Goal: Communication & Community: Ask a question

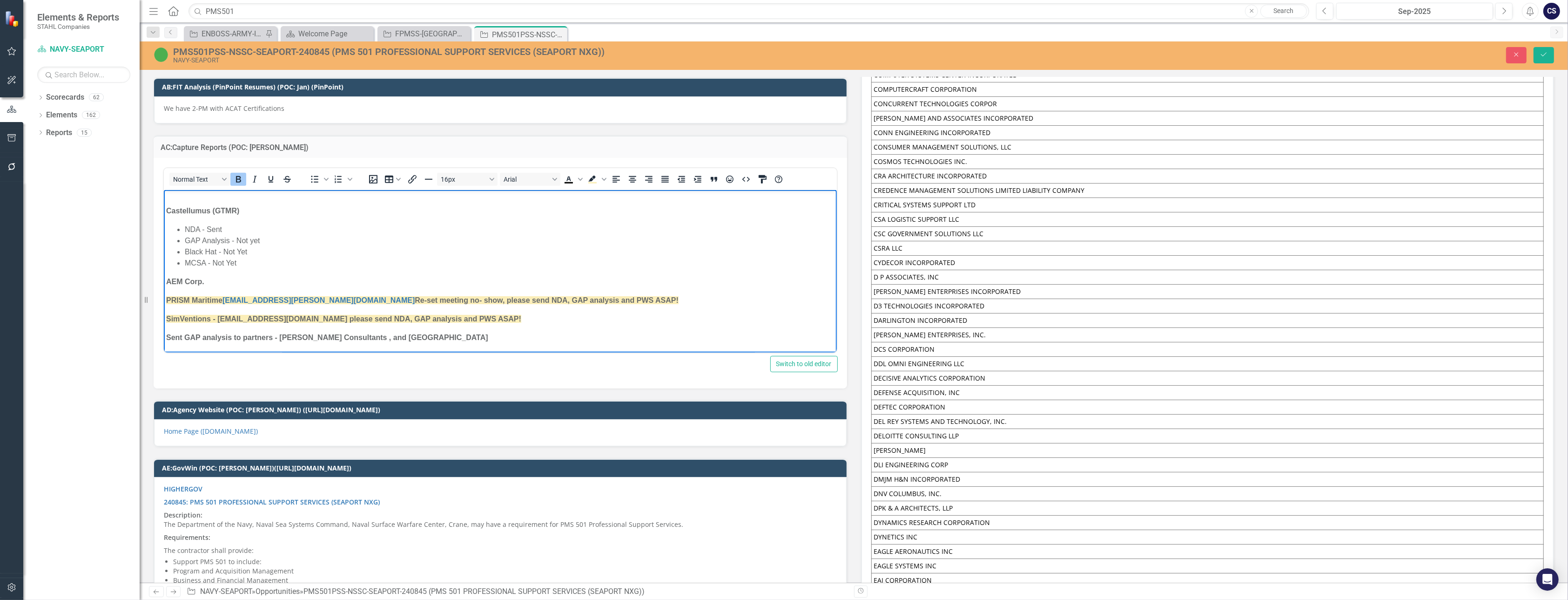
scroll to position [5980, 0]
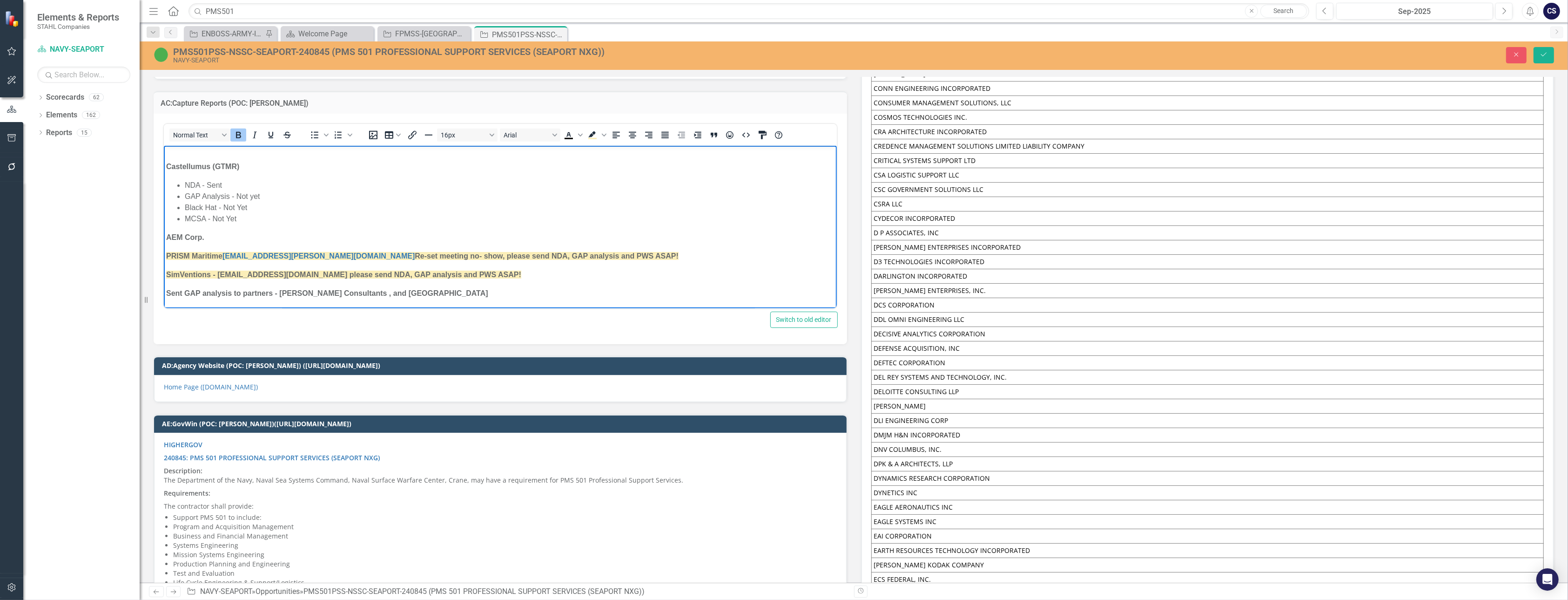
drag, startPoint x: 492, startPoint y: 274, endPoint x: 266, endPoint y: 274, distance: 226.0
drag, startPoint x: 266, startPoint y: 274, endPoint x: 475, endPoint y: 279, distance: 209.1
click at [475, 279] on p "SimVentions - [EMAIL_ADDRESS][DOMAIN_NAME] please send NDA, GAP analysis and PW…" at bounding box center [500, 275] width 668 height 11
drag, startPoint x: 489, startPoint y: 275, endPoint x: 325, endPoint y: 409, distance: 211.8
click at [163, 275] on html "[PERSON_NAME] Research Corporation -we have not had much luck with past experie…" at bounding box center [500, 64] width 673 height 489
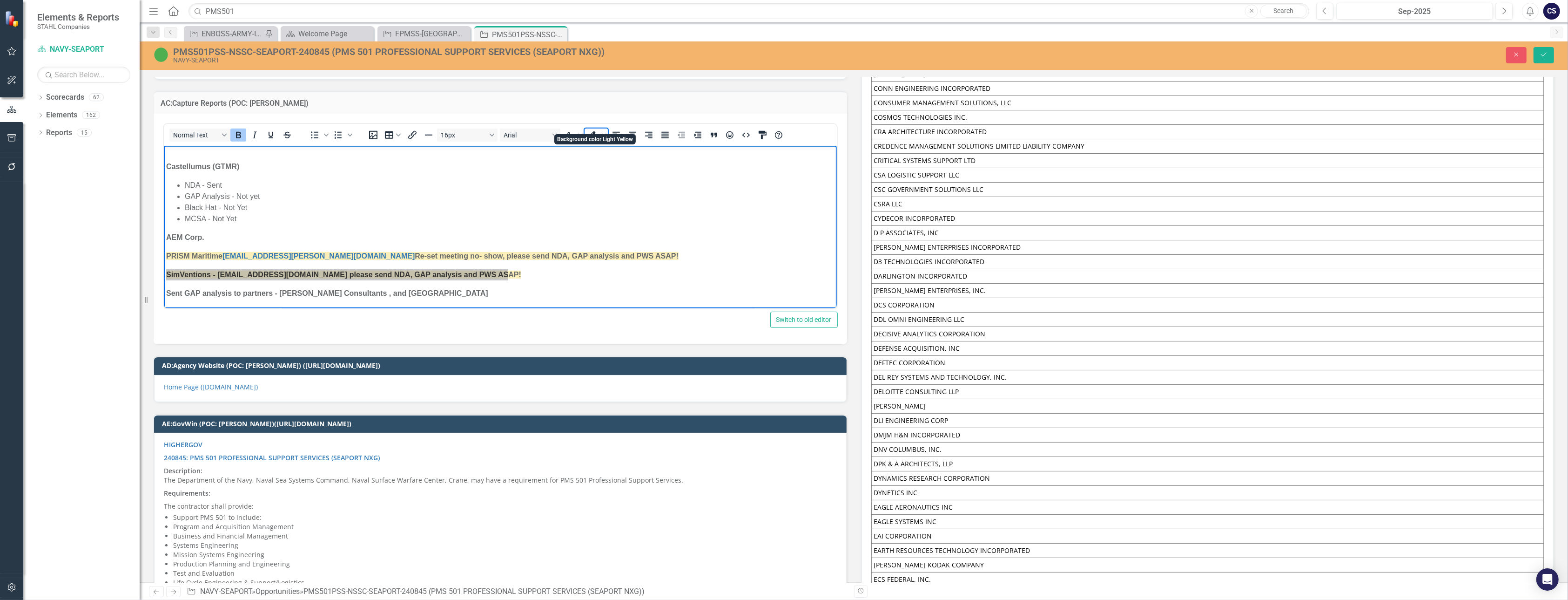
click at [603, 134] on icon "Background color Light Yellow" at bounding box center [604, 135] width 5 height 3
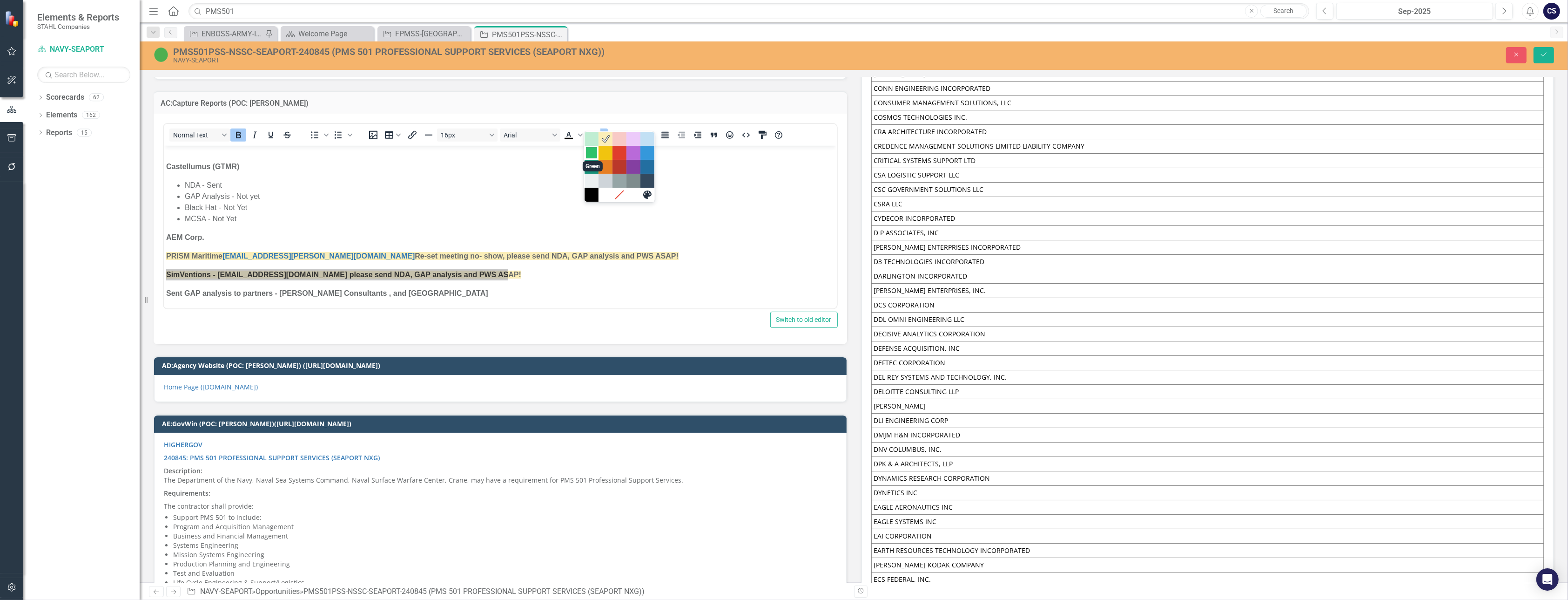
click at [593, 150] on div "Green" at bounding box center [591, 153] width 11 height 11
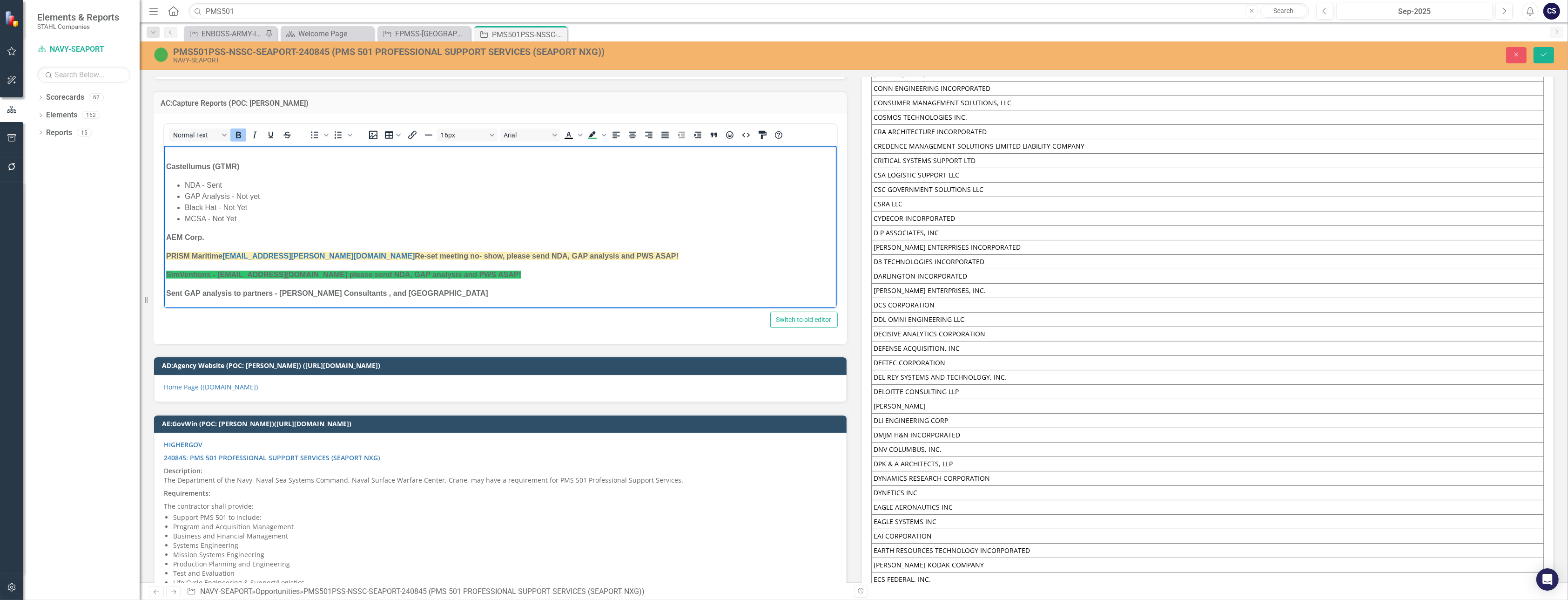
click at [556, 270] on p "SimVentions - [EMAIL_ADDRESS][DOMAIN_NAME] please send NDA, GAP analysis and PW…" at bounding box center [500, 275] width 668 height 11
click at [502, 279] on p "SimVentions - [EMAIL_ADDRESS][DOMAIN_NAME] please send NDA, GAP analysis and PW…" at bounding box center [500, 275] width 668 height 11
click at [539, 267] on body "[PERSON_NAME] Research Corporation -we have not had much luck with past experie…" at bounding box center [500, 64] width 673 height 489
click at [529, 275] on p "SimVentions - [EMAIL_ADDRESS][DOMAIN_NAME] please send NDA, GAP analysis and PW…" at bounding box center [500, 275] width 668 height 11
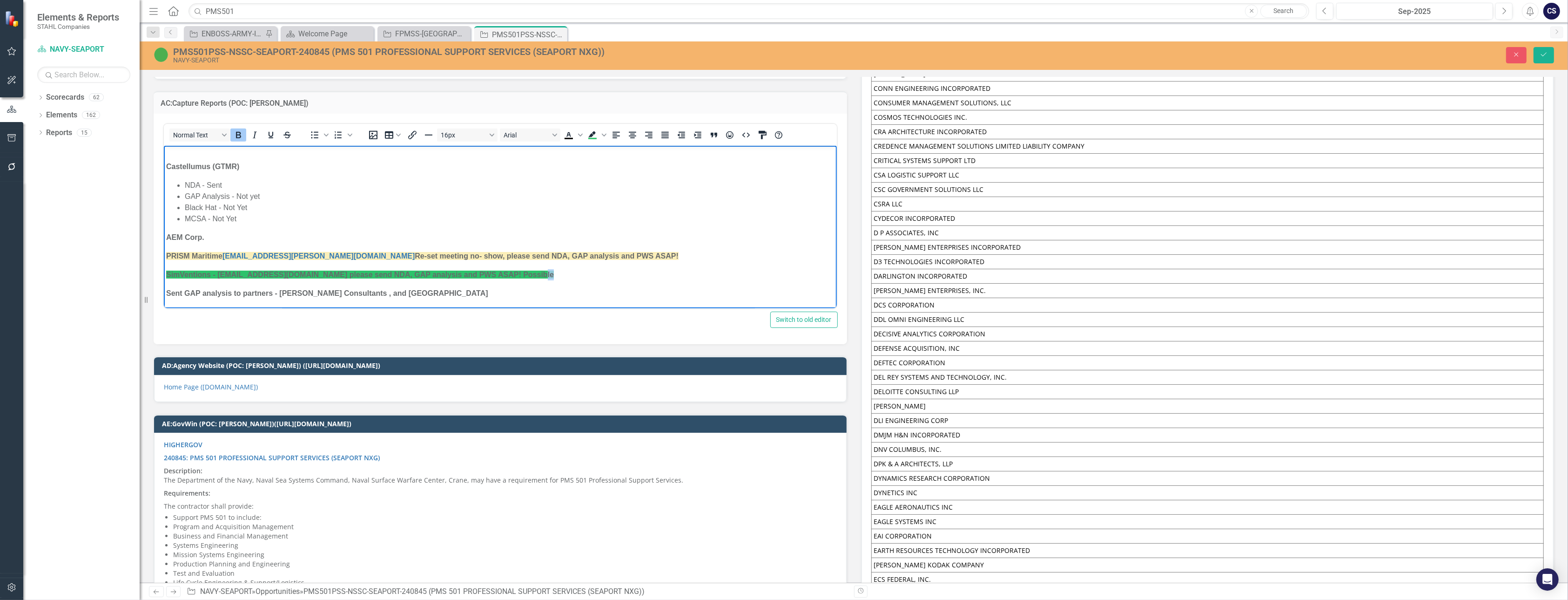
click at [529, 275] on p "SimVentions - [EMAIL_ADDRESS][DOMAIN_NAME] please send NDA, GAP analysis and PW…" at bounding box center [500, 275] width 668 height 11
click at [353, 293] on p "Possible MPJV, Strategic meeting to be scheduled" at bounding box center [500, 293] width 668 height 11
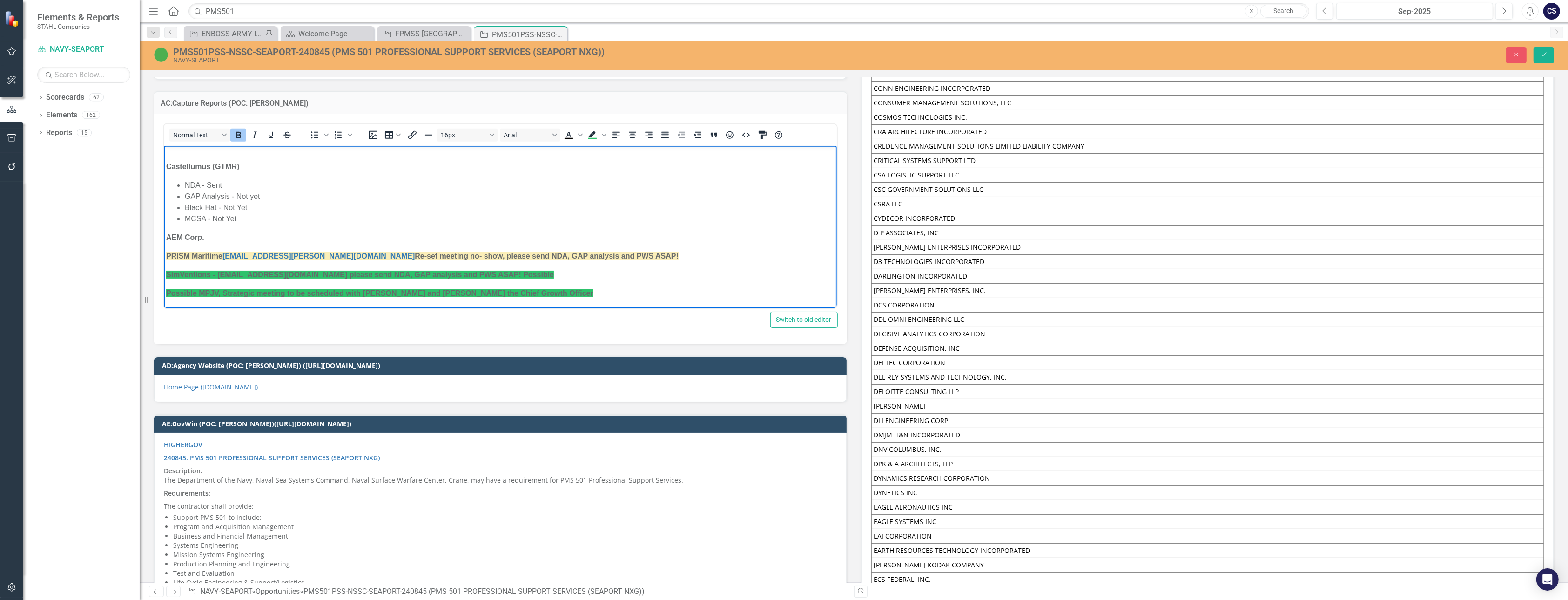
click at [501, 293] on p "Possible MPJV, Strategic meeting to be scheduled with [PERSON_NAME] and [PERSON…" at bounding box center [500, 293] width 668 height 11
drag, startPoint x: 180, startPoint y: 277, endPoint x: 374, endPoint y: 302, distance: 195.6
click at [517, 290] on p "Possible MPJV, Strategic meeting to be scheduled with [PERSON_NAME] and [PERSON…" at bounding box center [500, 293] width 668 height 11
click at [1546, 54] on icon "Save" at bounding box center [1544, 54] width 9 height 6
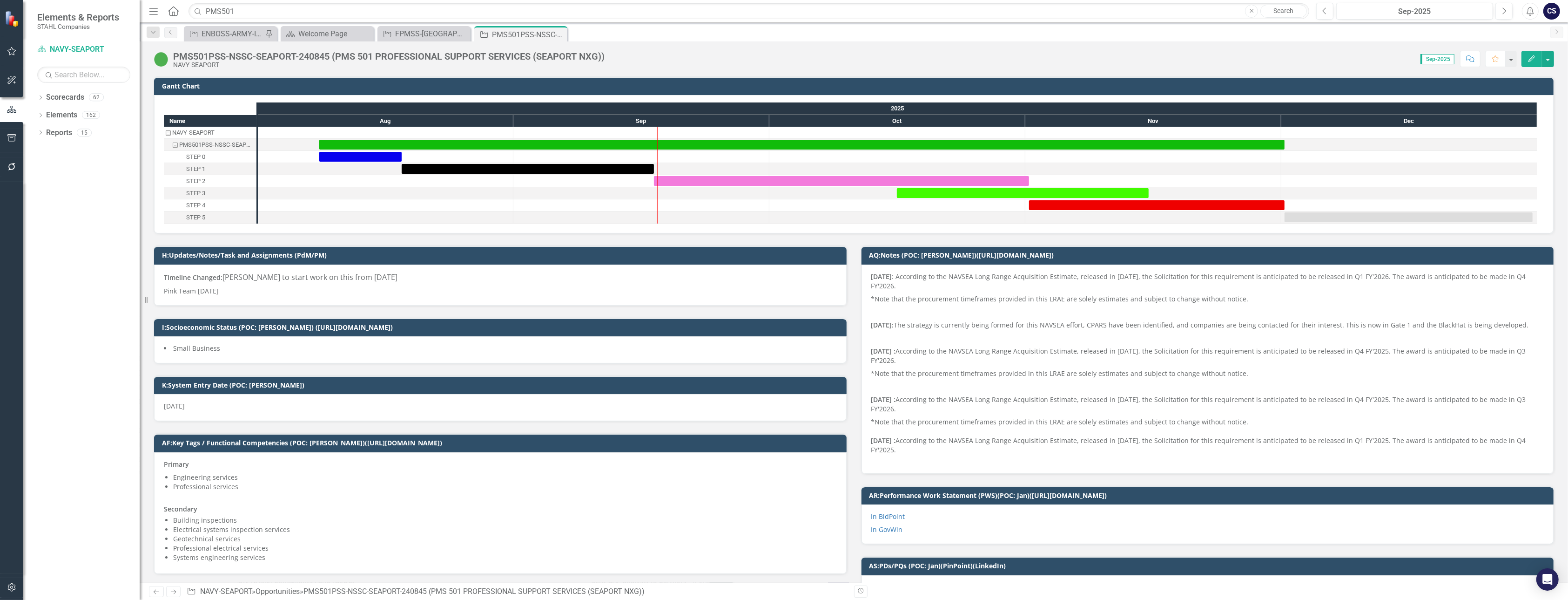
drag, startPoint x: 1565, startPoint y: 304, endPoint x: 1566, endPoint y: 122, distance: 182.0
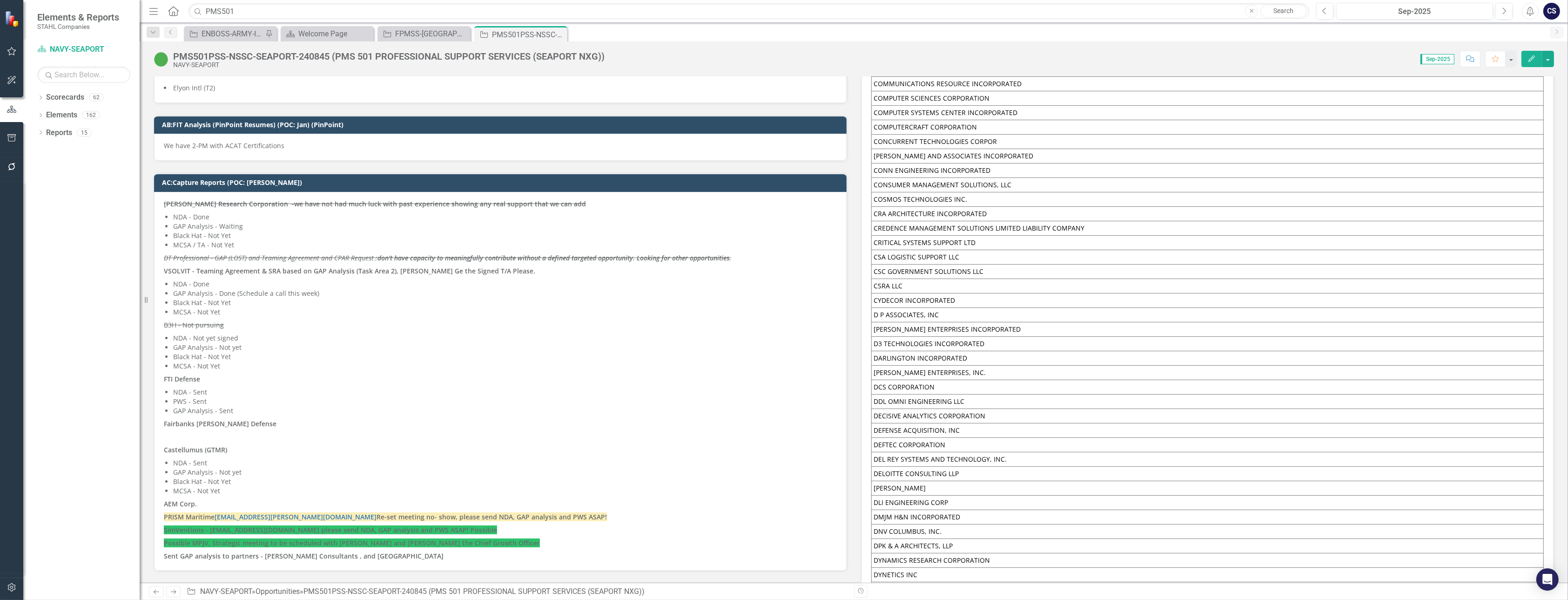
scroll to position [5908, 0]
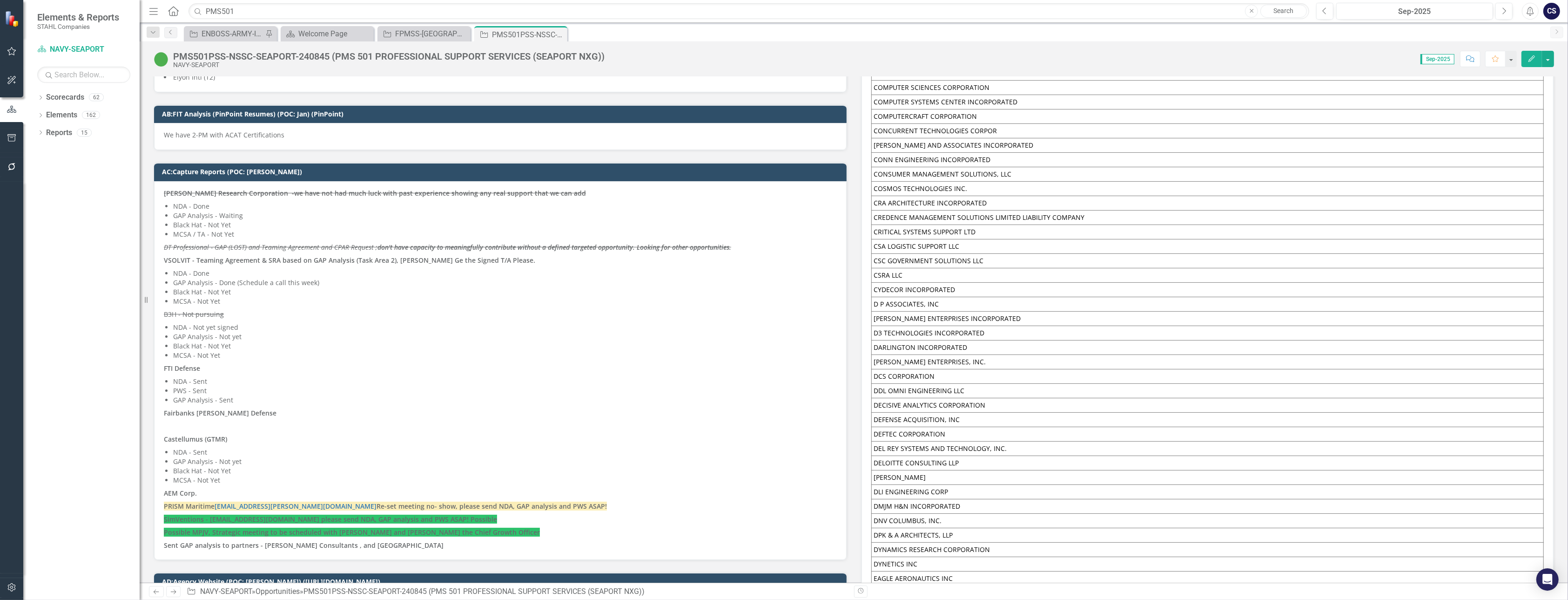
click at [1470, 59] on icon "button" at bounding box center [1470, 58] width 9 height 6
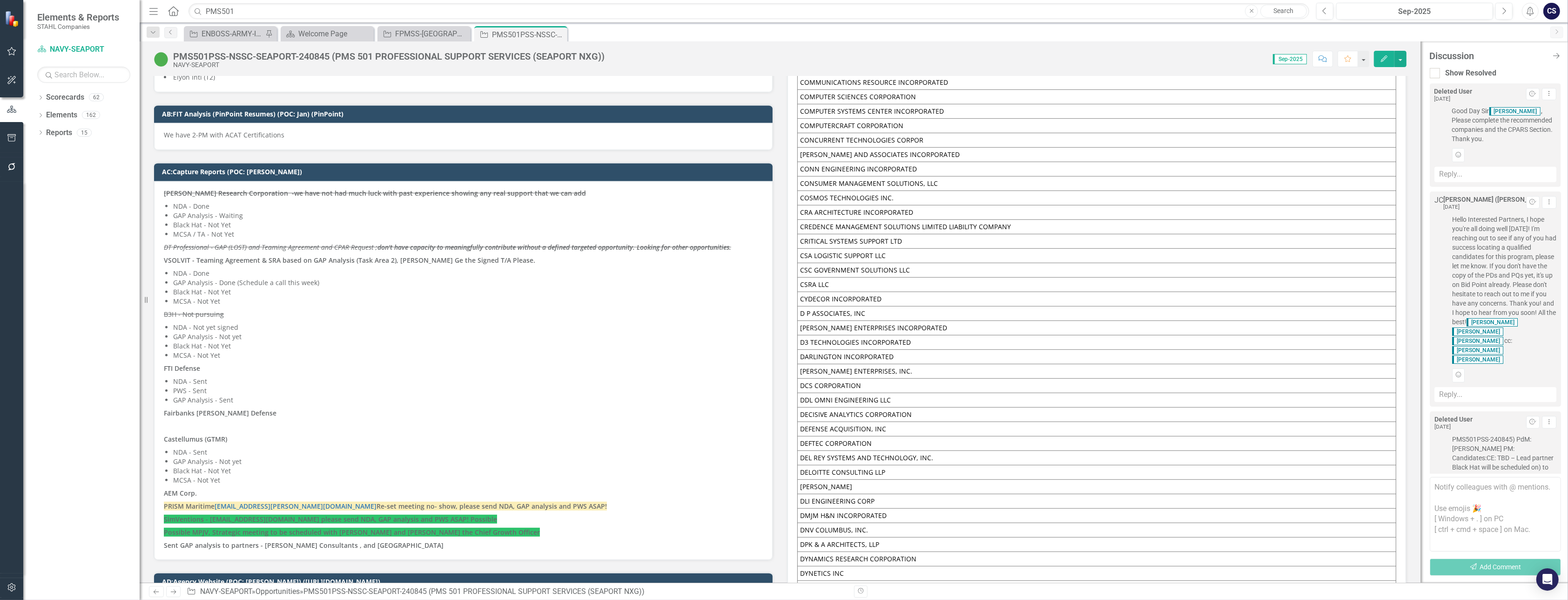
scroll to position [339, 0]
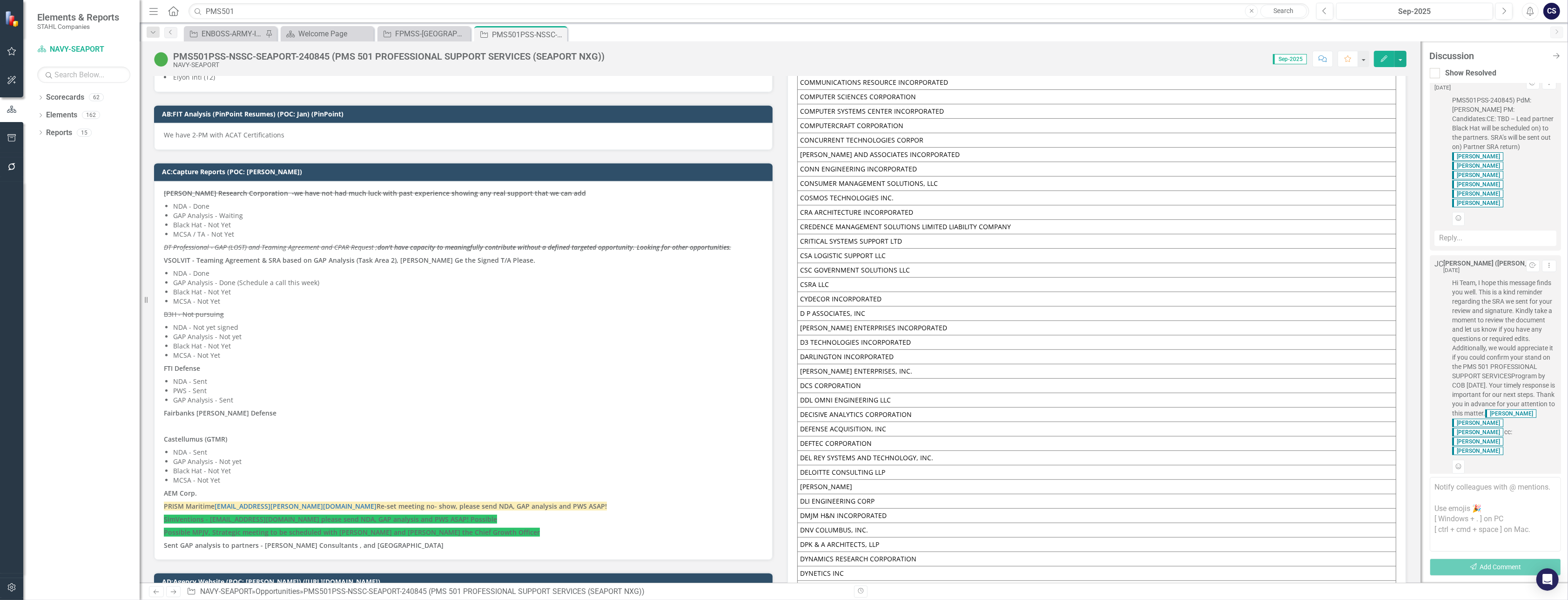
click at [1319, 60] on icon "Comment" at bounding box center [1323, 58] width 9 height 6
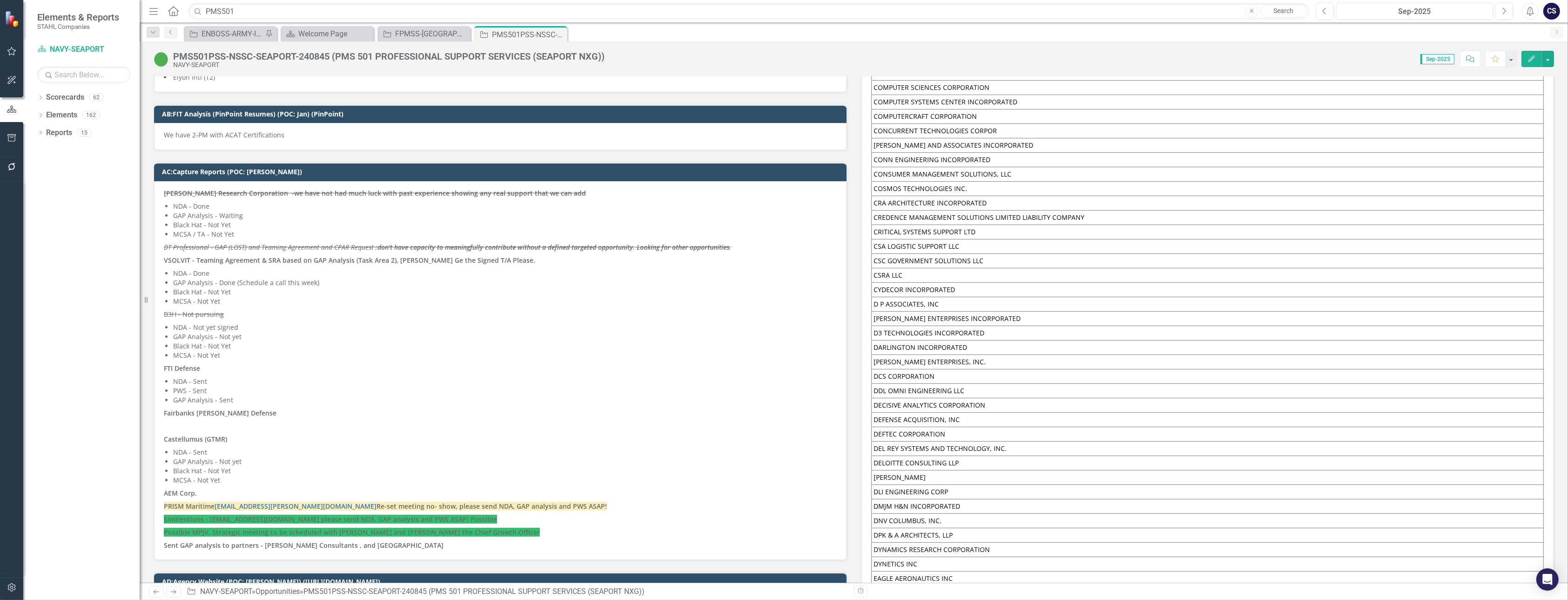
click at [1470, 57] on icon "Comment" at bounding box center [1470, 58] width 9 height 6
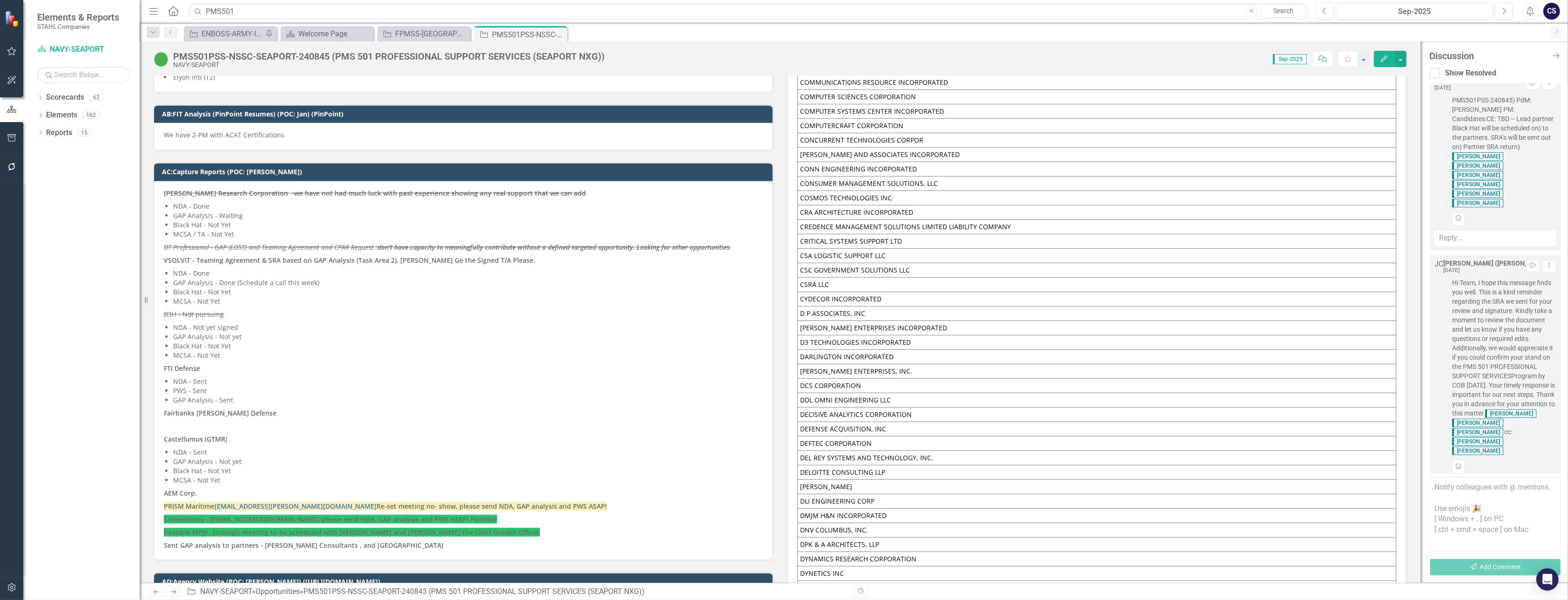
click at [1449, 493] on textarea at bounding box center [1496, 514] width 132 height 75
click at [1518, 497] on textarea "@[PERSON_NAME] ([PERSON_NAME] Companies) please send the NDA and GAP analysis o…" at bounding box center [1496, 514] width 132 height 75
type textarea "@[PERSON_NAME] ([PERSON_NAME] Companies) please send the NDA, GAP and PWS analy…"
click at [1490, 565] on button "Send Add Comment" at bounding box center [1496, 567] width 132 height 17
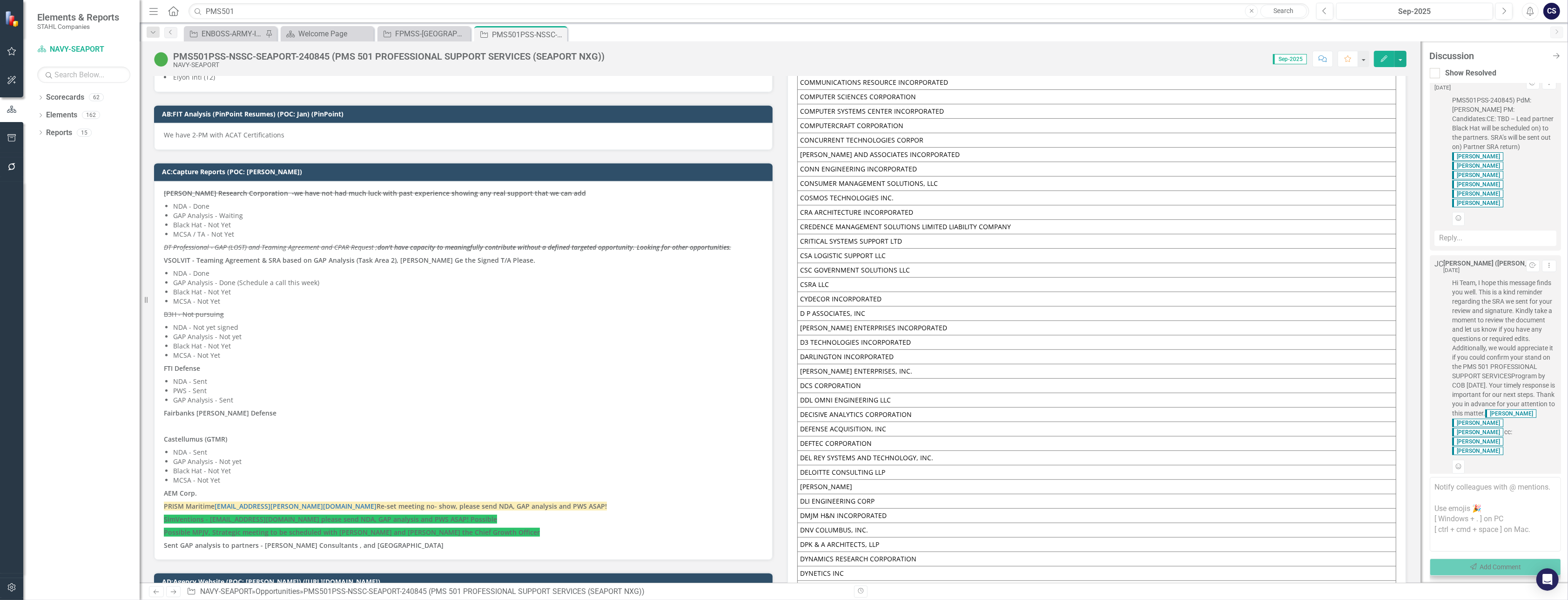
scroll to position [447, 0]
